Goal: Complete application form

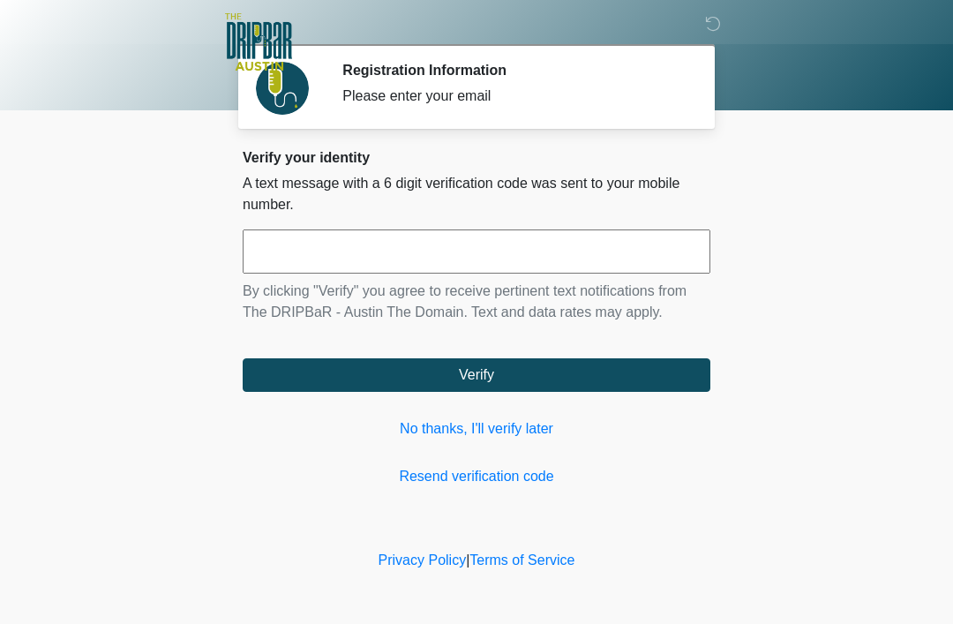
click at [495, 438] on link "No thanks, I'll verify later" at bounding box center [476, 428] width 467 height 21
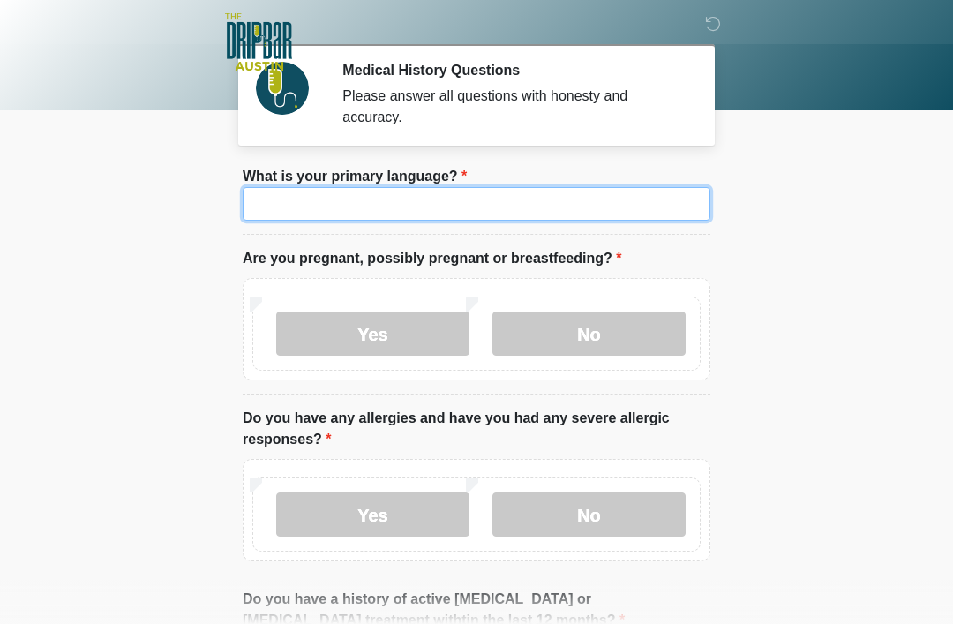
click at [528, 204] on input "What is your primary language?" at bounding box center [476, 204] width 467 height 34
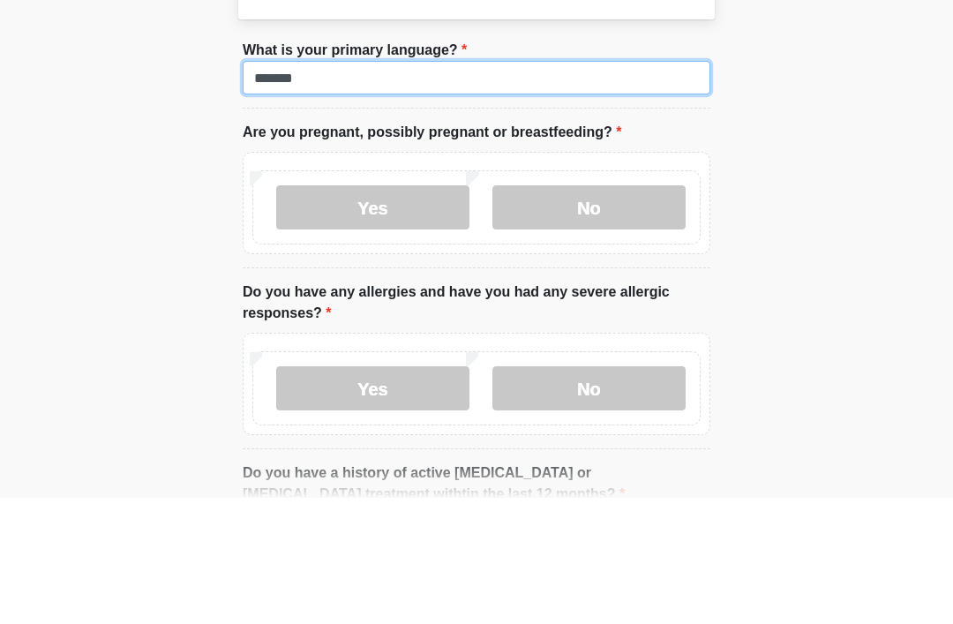
type input "*******"
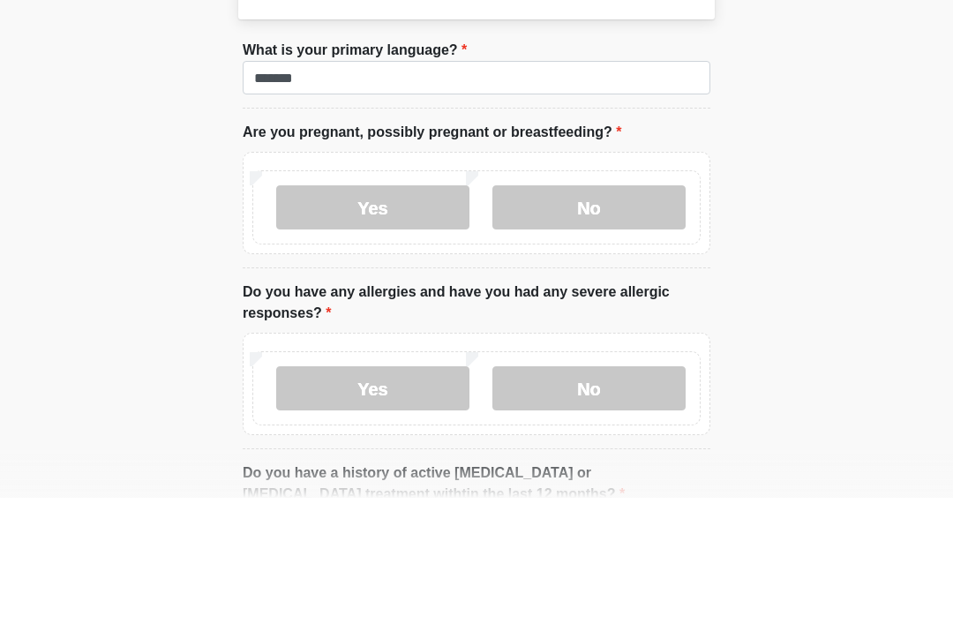
click at [611, 311] on label "No" at bounding box center [588, 333] width 193 height 44
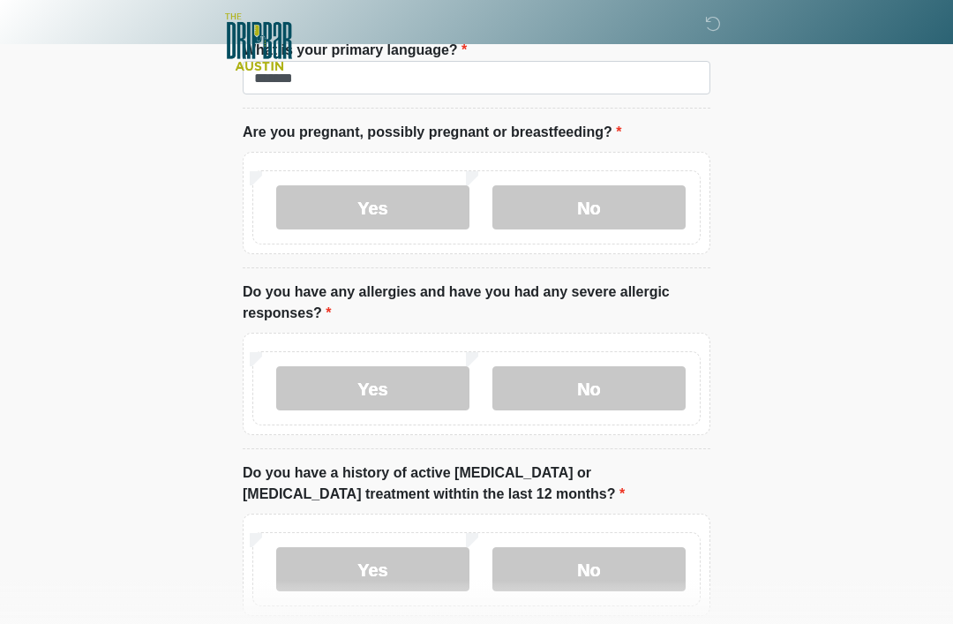
click at [599, 377] on label "No" at bounding box center [588, 388] width 193 height 44
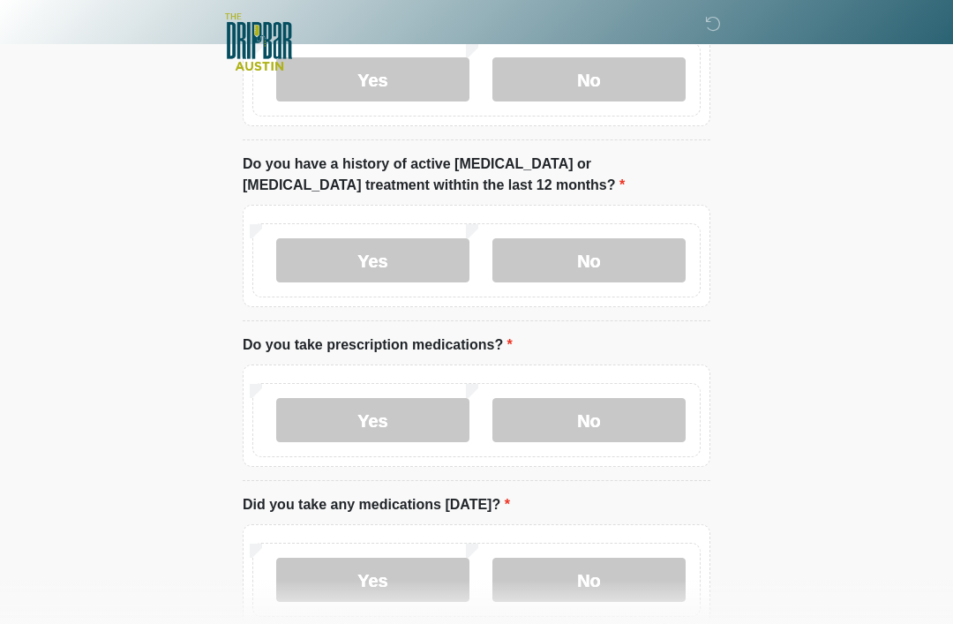
scroll to position [440, 0]
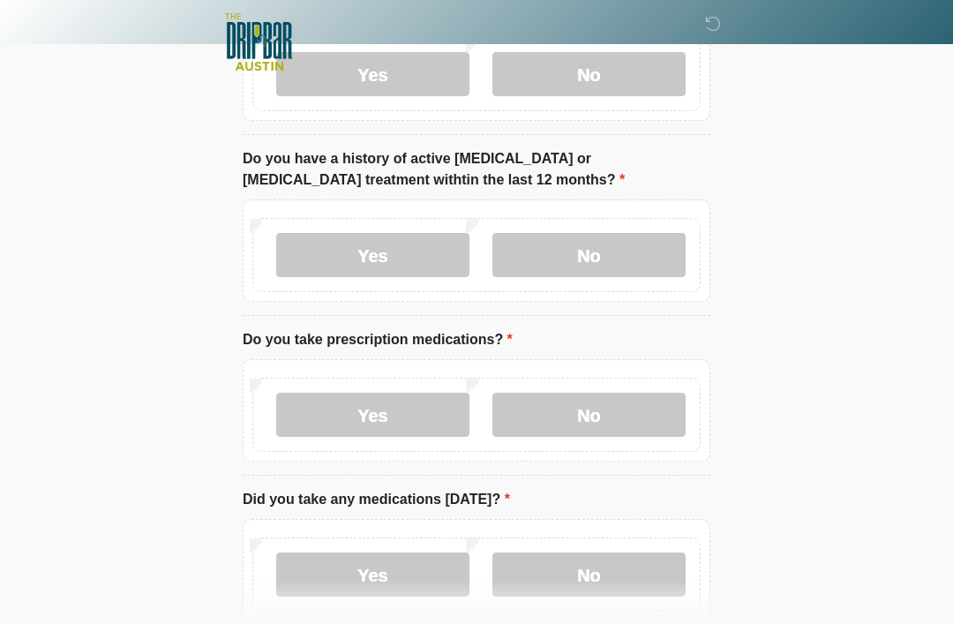
click at [603, 250] on label "No" at bounding box center [588, 255] width 193 height 44
click at [382, 403] on label "Yes" at bounding box center [372, 414] width 193 height 44
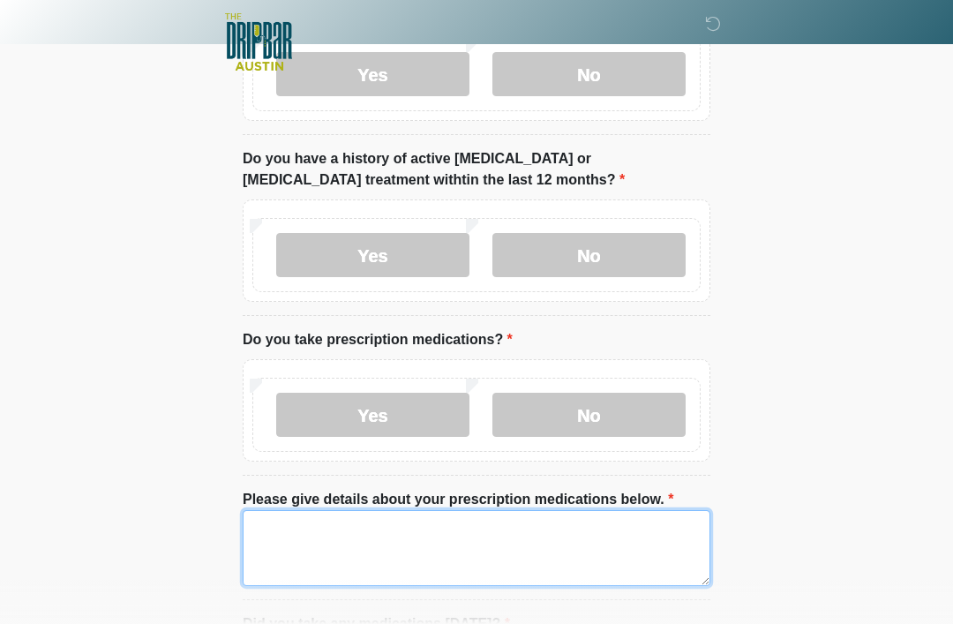
click at [310, 528] on textarea "Please give details about your prescription medications below." at bounding box center [476, 548] width 467 height 76
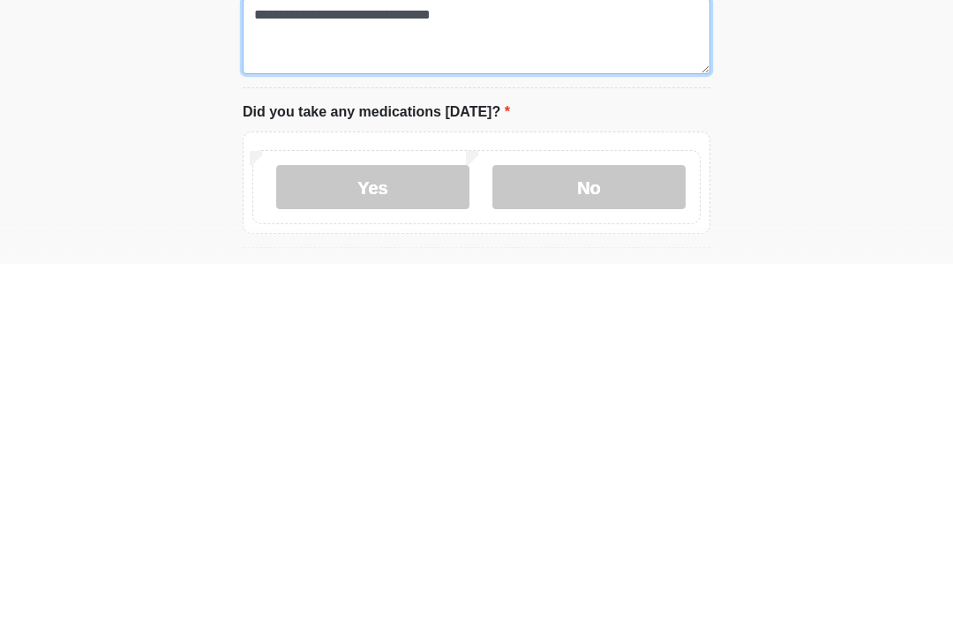
scroll to position [598, 0]
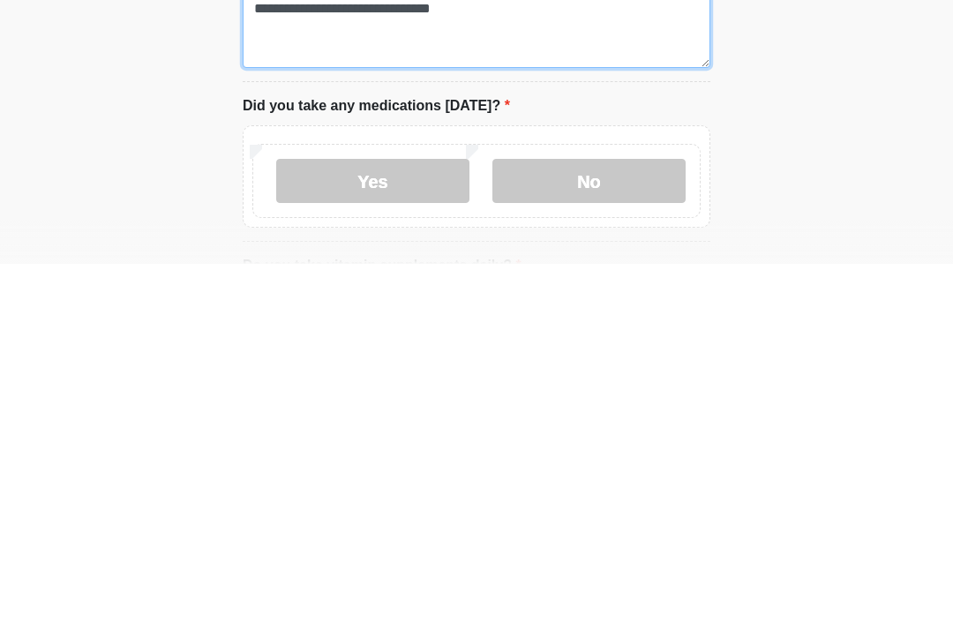
type textarea "**********"
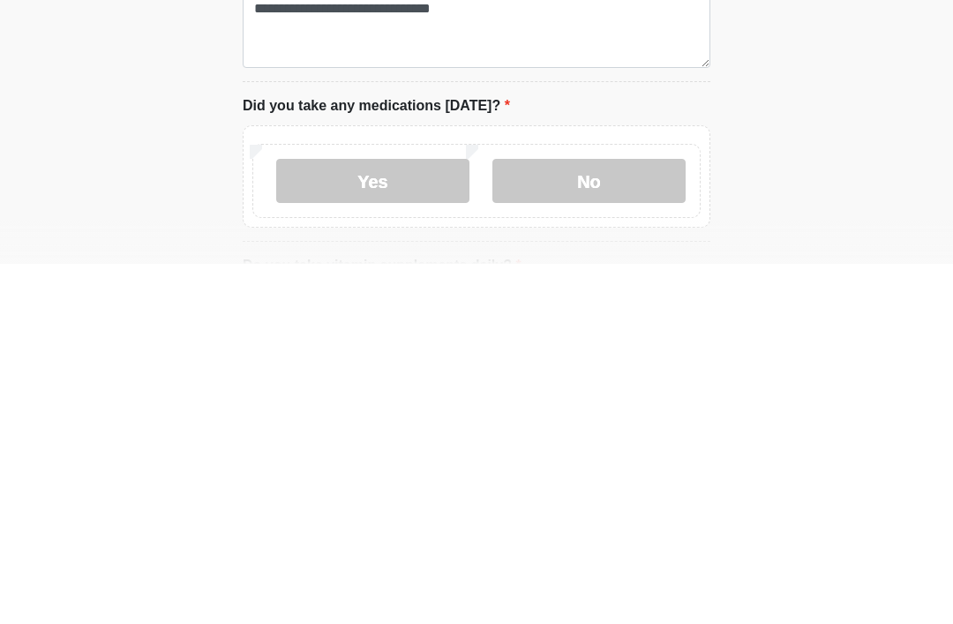
click at [605, 519] on label "No" at bounding box center [588, 541] width 193 height 44
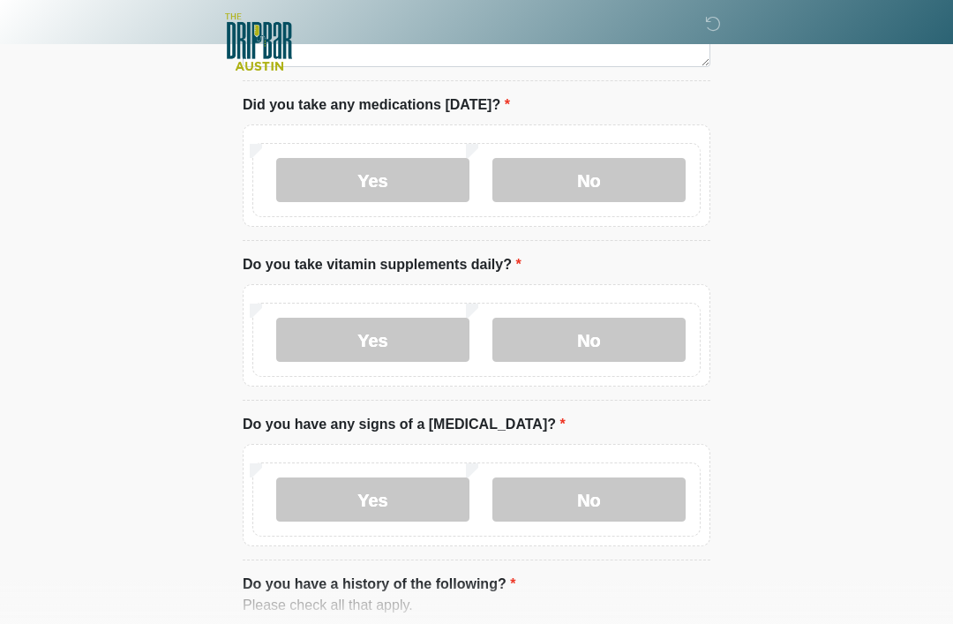
click at [575, 339] on label "No" at bounding box center [588, 340] width 193 height 44
click at [575, 482] on label "No" at bounding box center [588, 499] width 193 height 44
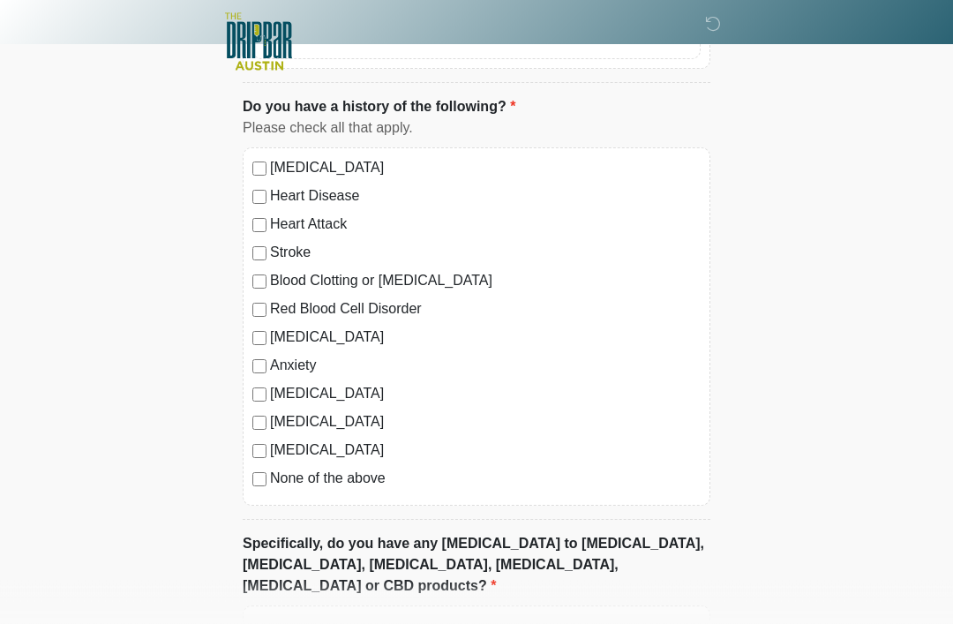
scroll to position [1436, 0]
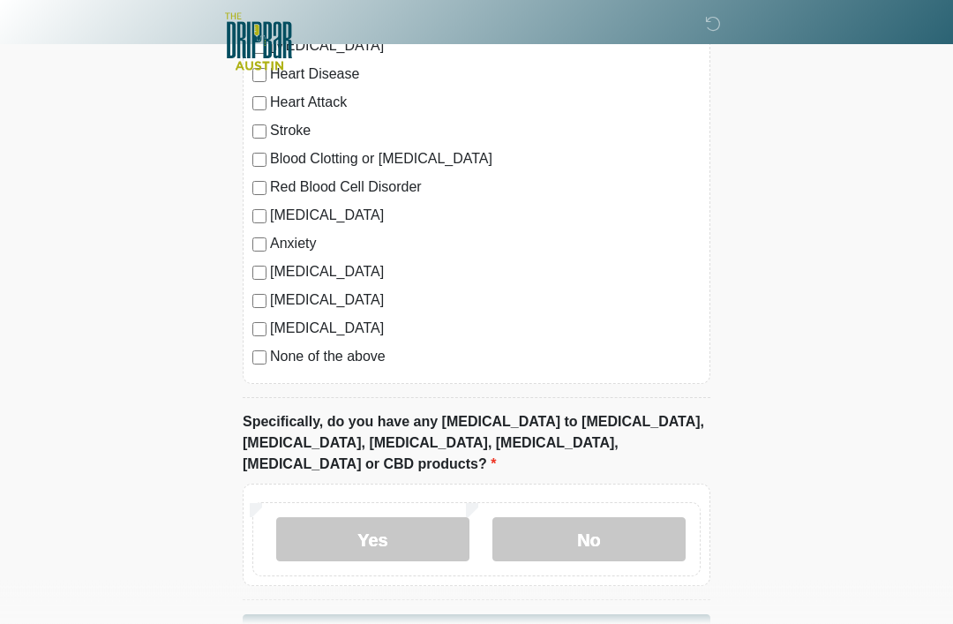
scroll to position [1595, 0]
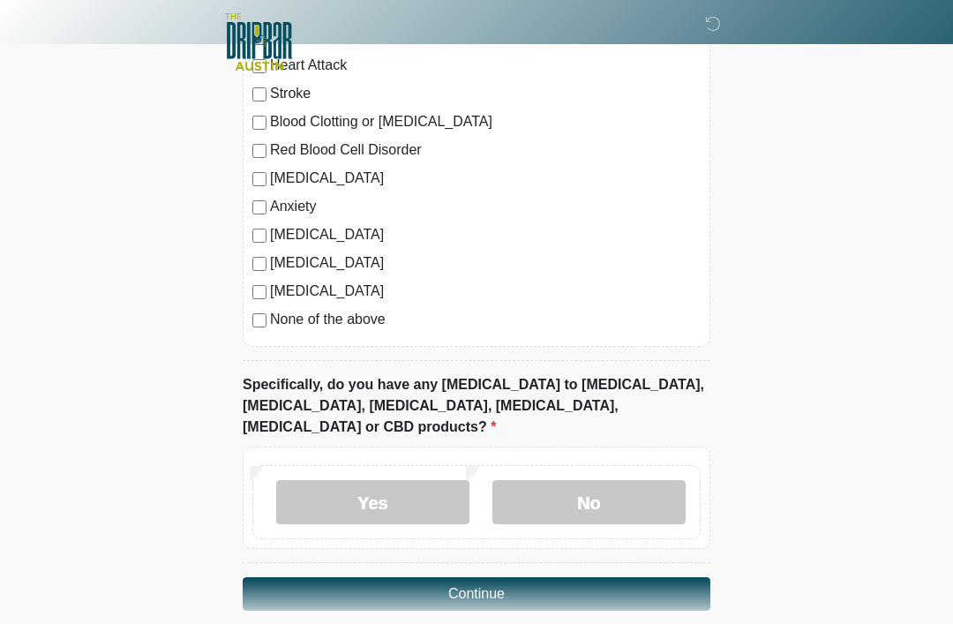
click at [488, 577] on button "Continue" at bounding box center [476, 594] width 467 height 34
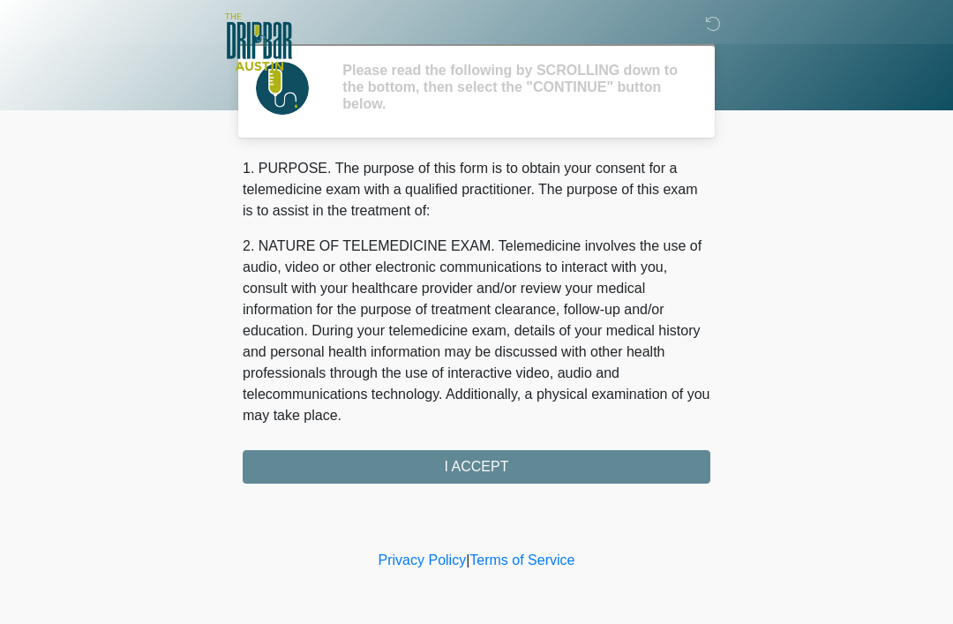
scroll to position [0, 0]
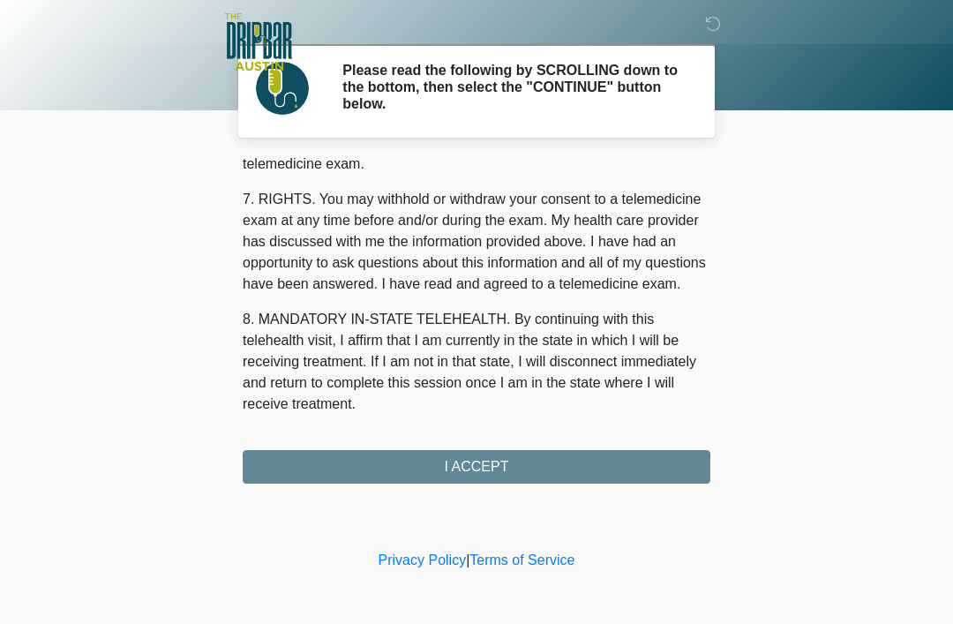
click at [494, 461] on div "1. PURPOSE. The purpose of this form is to obtain your consent for a telemedici…" at bounding box center [476, 320] width 467 height 325
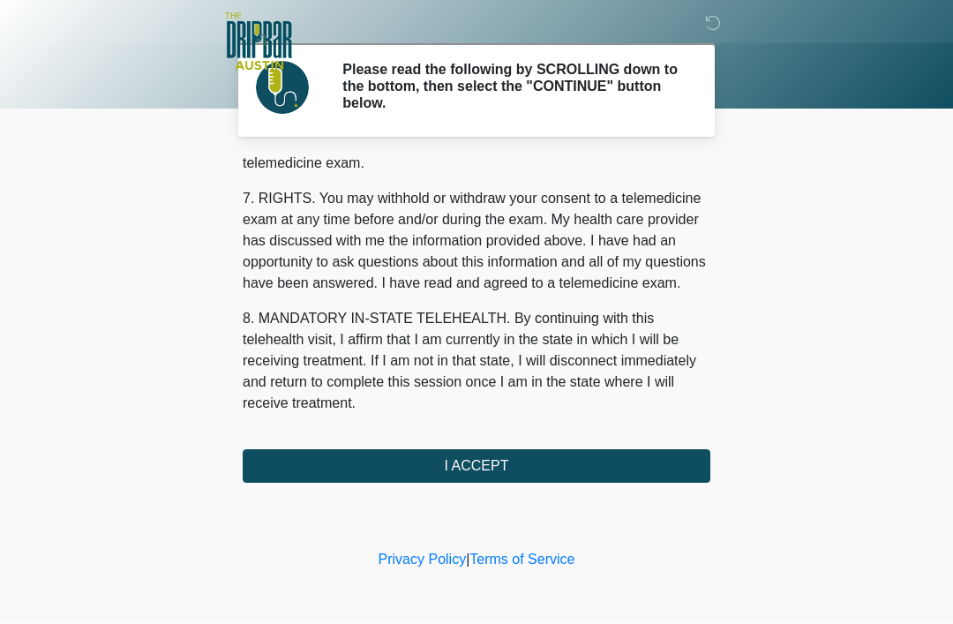
click at [482, 474] on button "I ACCEPT" at bounding box center [476, 467] width 467 height 34
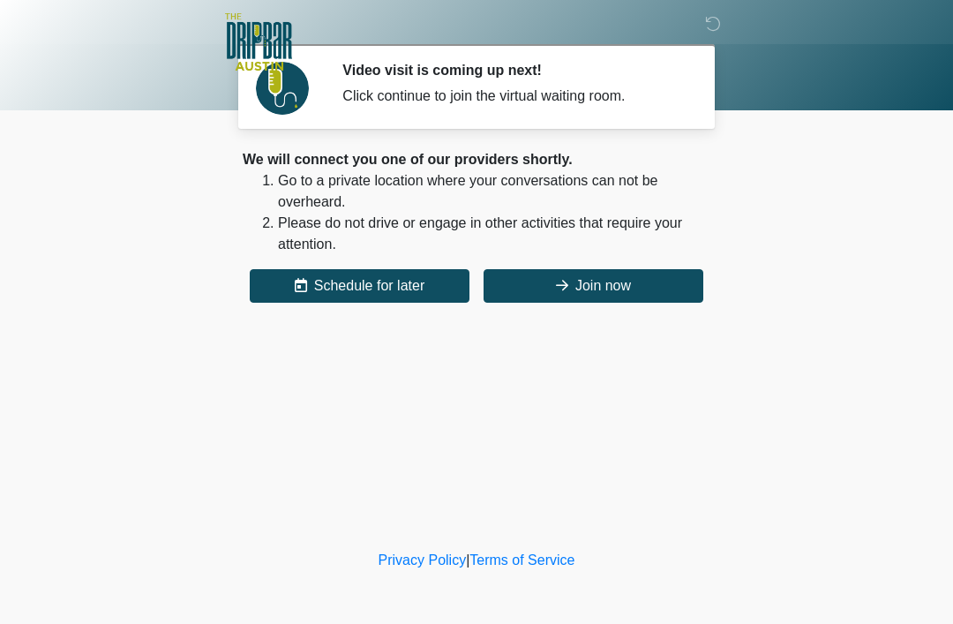
click at [607, 280] on button "Join now" at bounding box center [593, 286] width 220 height 34
